Goal: Information Seeking & Learning: Learn about a topic

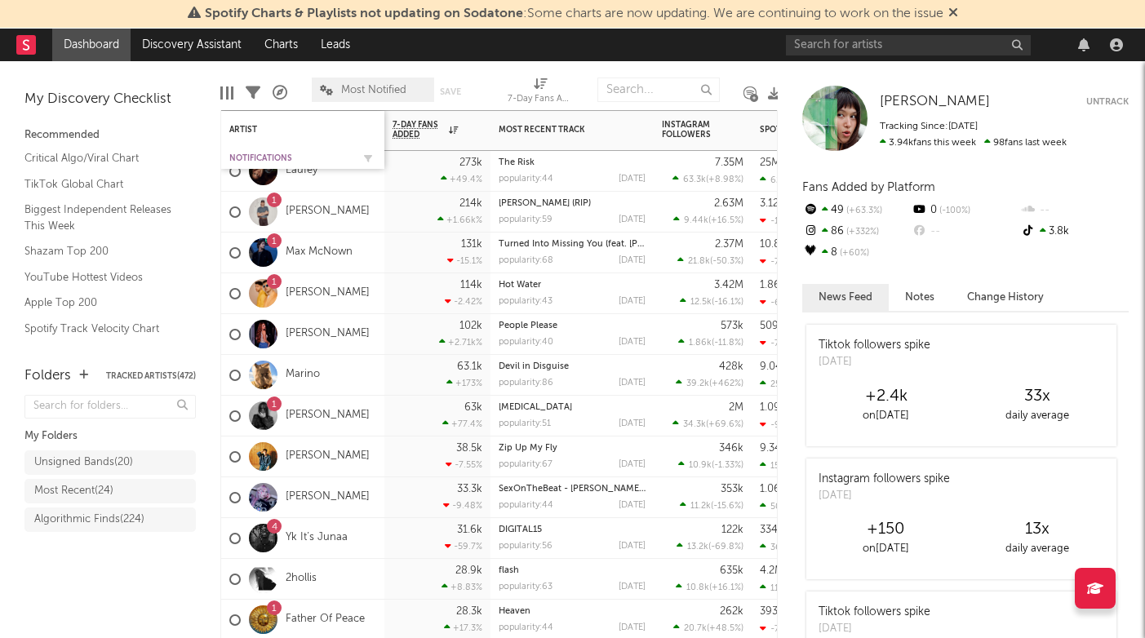
click at [255, 155] on div "Notifications" at bounding box center [290, 158] width 122 height 10
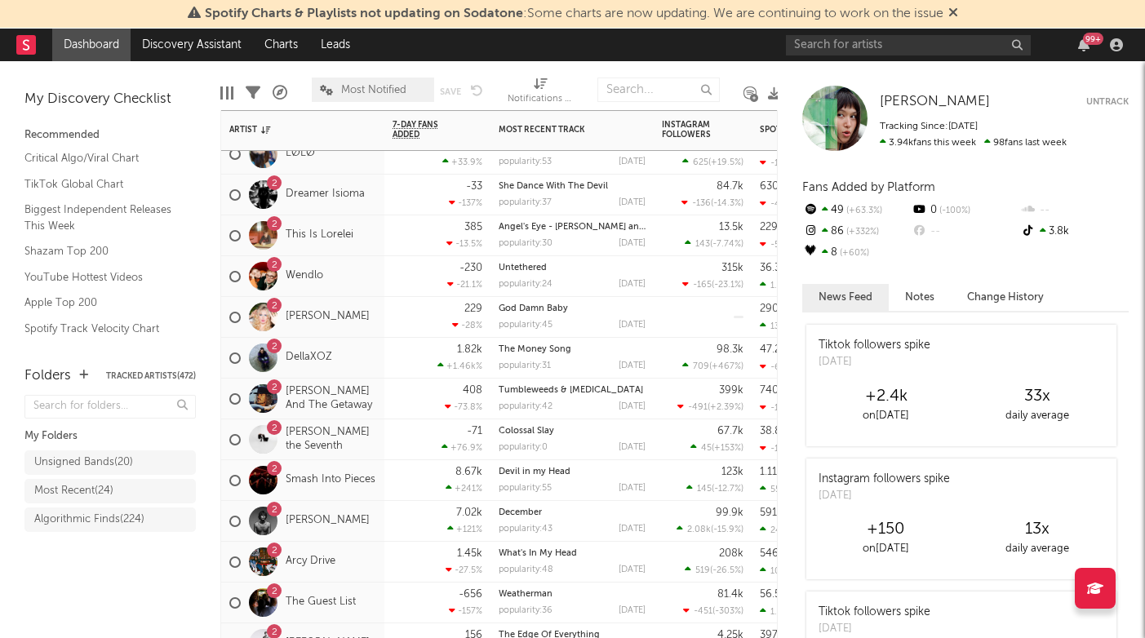
click at [370, 414] on div "2 Eddie And The Getaway" at bounding box center [302, 399] width 147 height 47
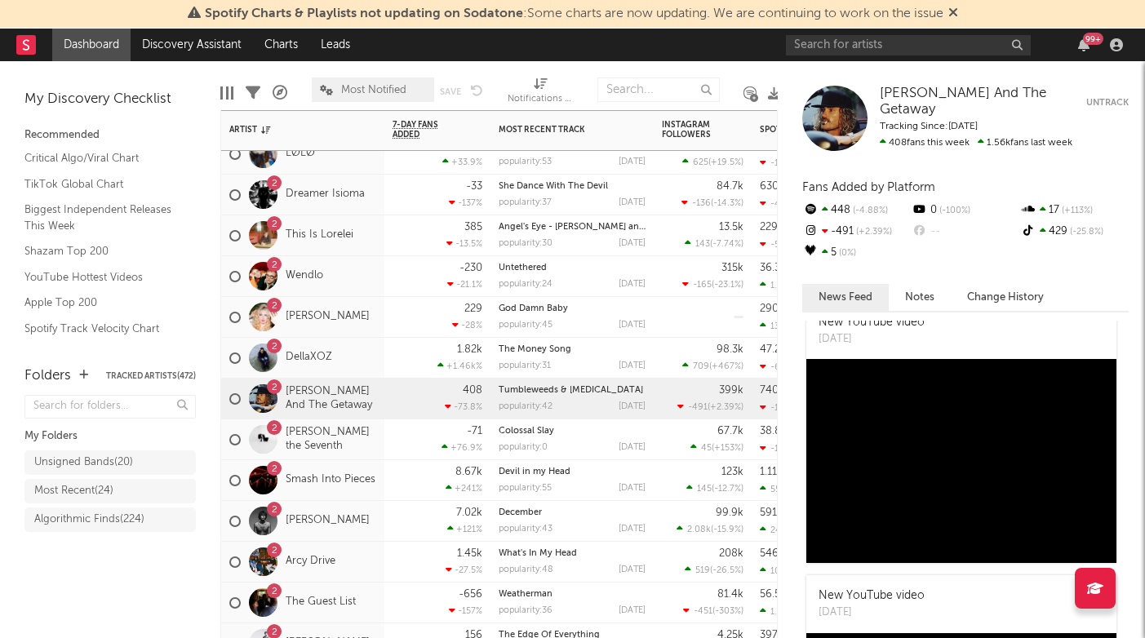
scroll to position [162, 0]
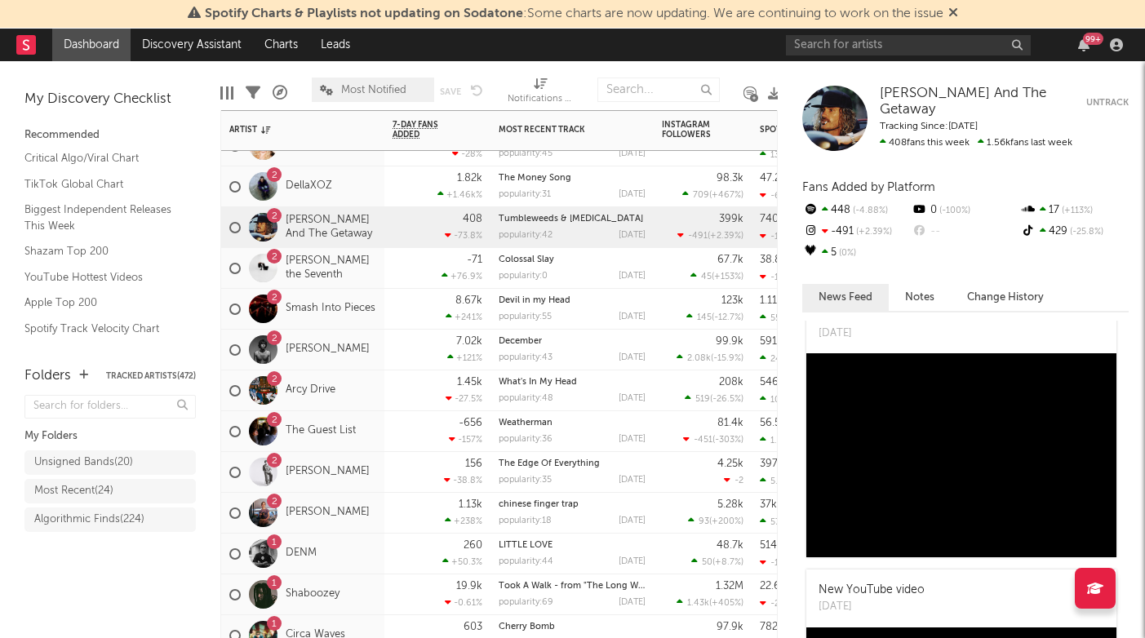
click at [365, 402] on div "2 Arcy Drive" at bounding box center [302, 391] width 163 height 41
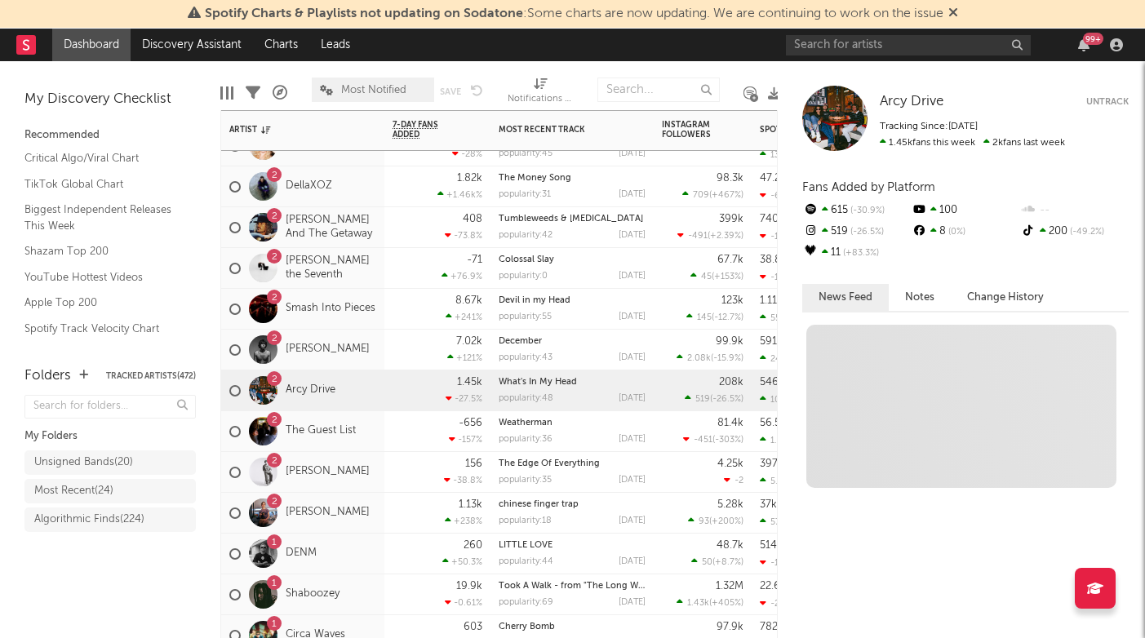
scroll to position [0, 0]
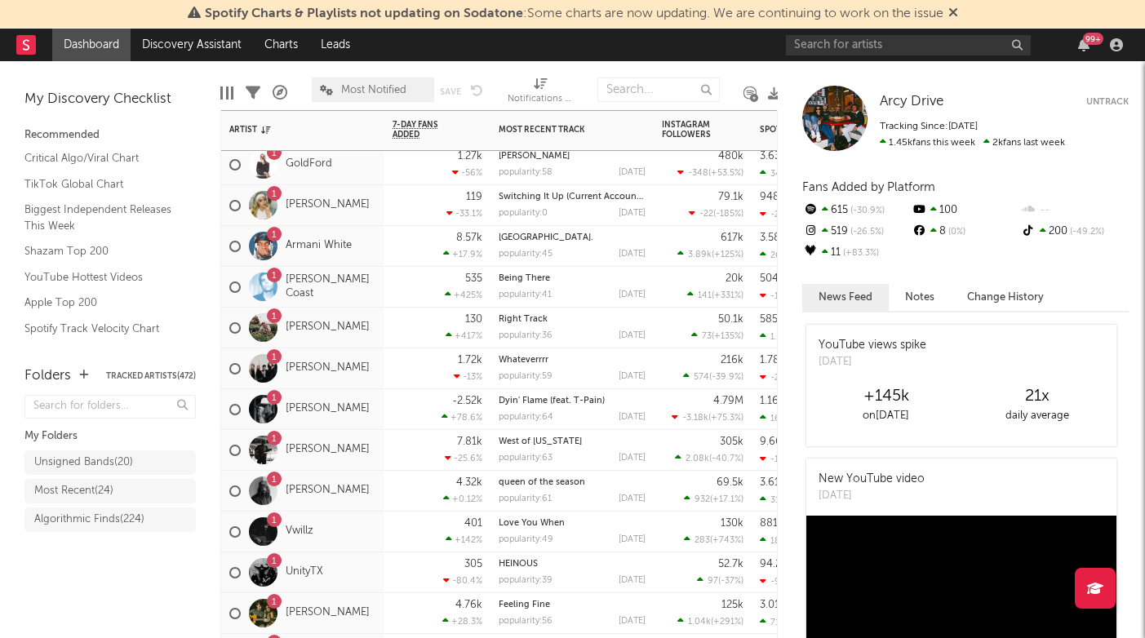
click at [370, 425] on div "1 Tayler Holder" at bounding box center [302, 409] width 163 height 41
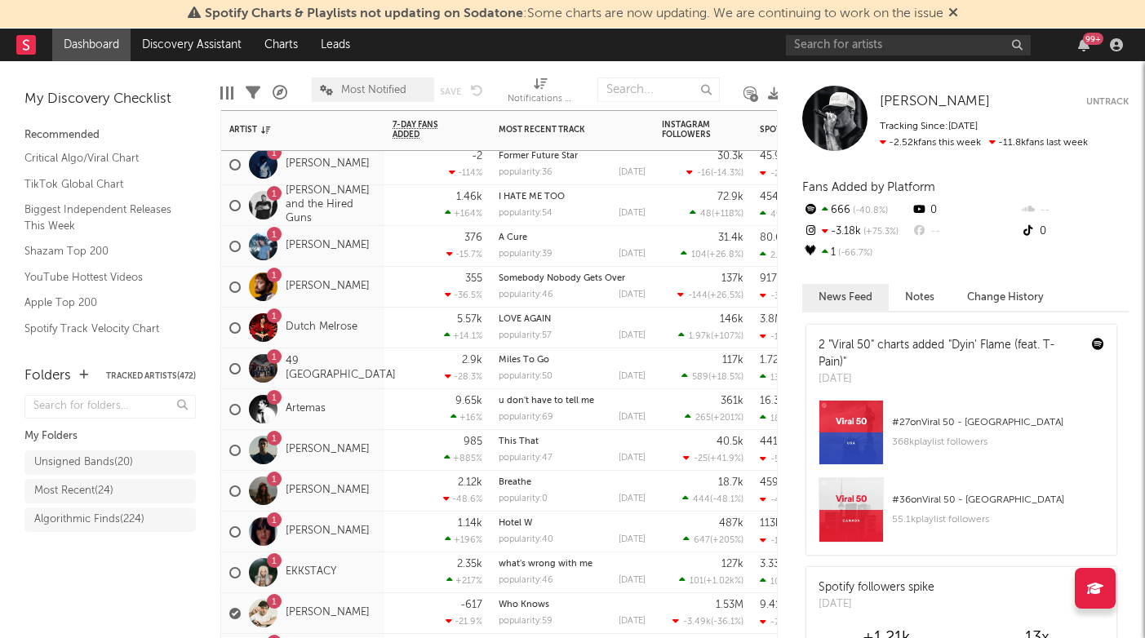
click at [404, 96] on span "Most Notified" at bounding box center [373, 90] width 122 height 24
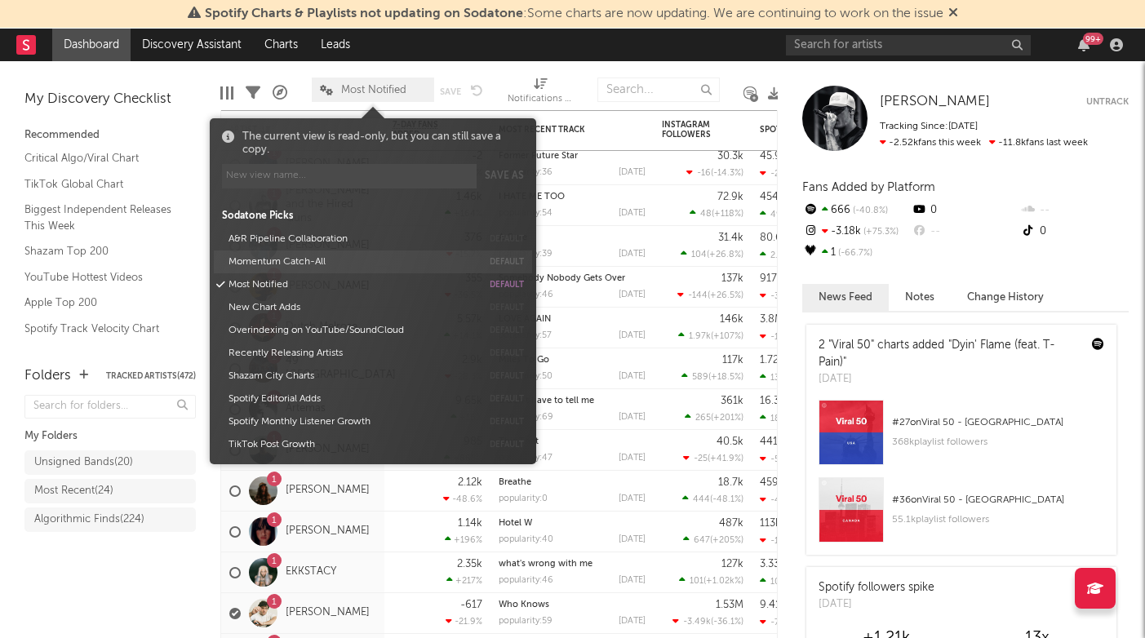
click at [296, 260] on button "Momentum Catch-All" at bounding box center [352, 262] width 259 height 23
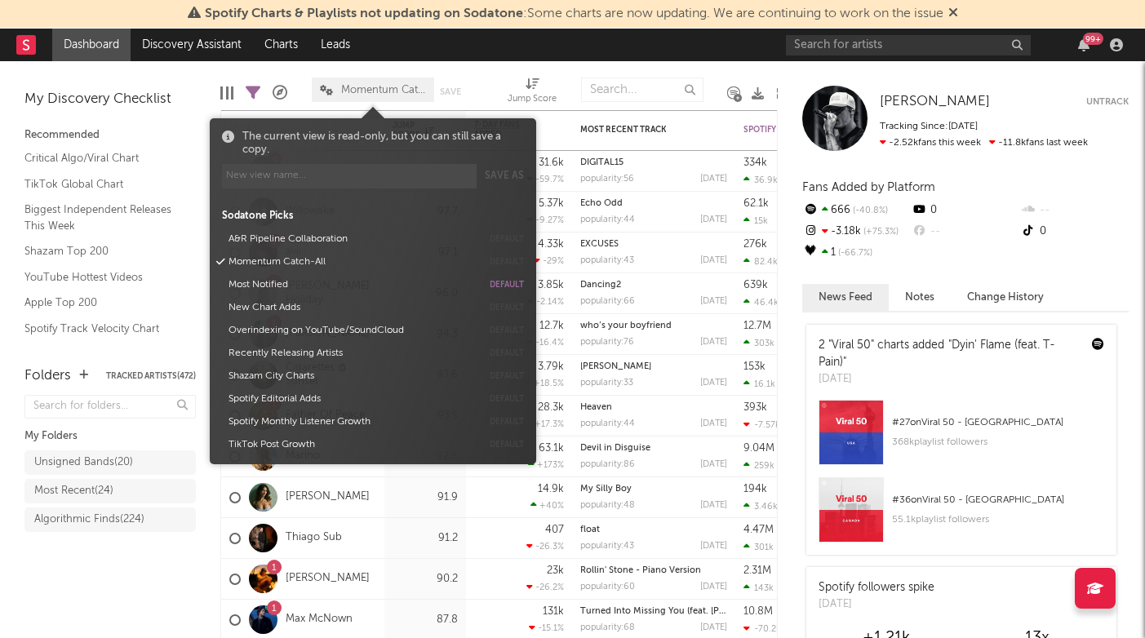
click at [116, 603] on div "Folders Tracked Artists ( 472 ) My Folders Unsigned Bands ( 20 ) Most Recent ( …" at bounding box center [110, 494] width 220 height 289
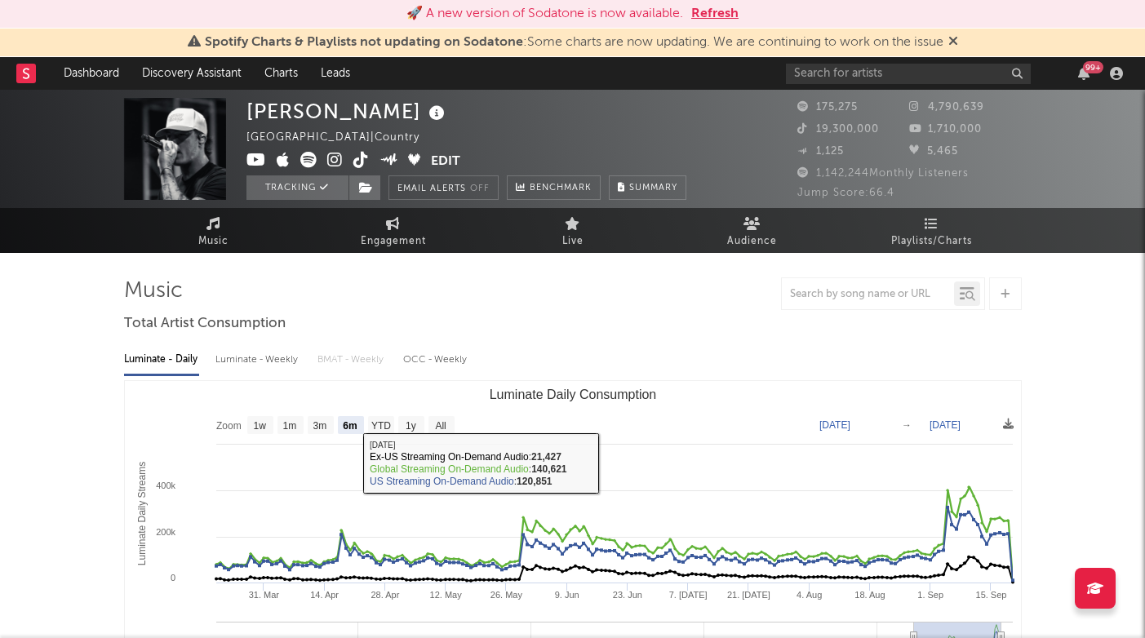
select select "6m"
